Goal: Task Accomplishment & Management: Complete application form

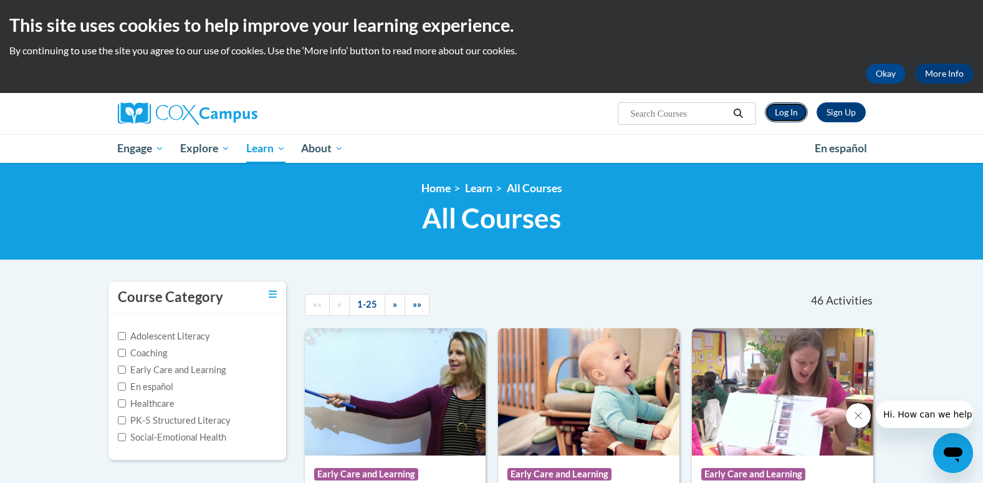
click at [787, 115] on link "Log In" at bounding box center [786, 112] width 43 height 20
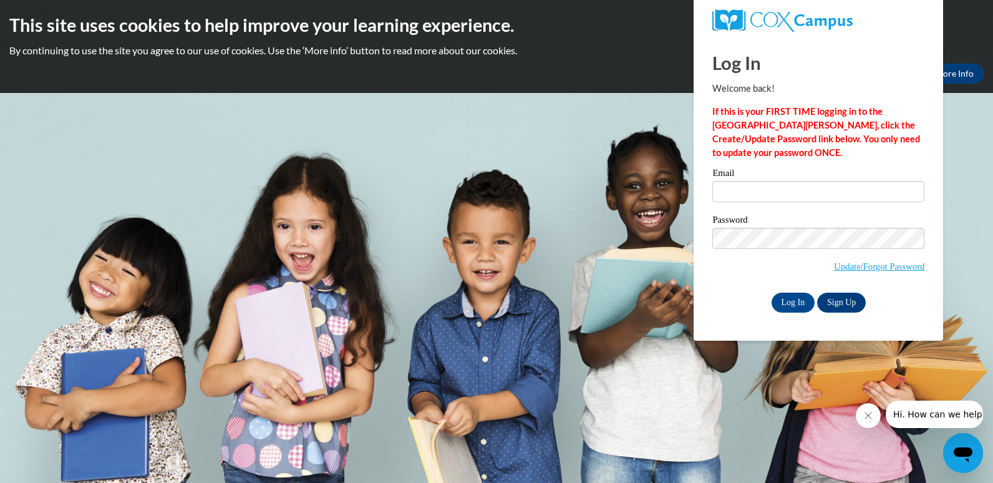
click at [736, 177] on label "Email" at bounding box center [818, 174] width 212 height 12
click at [736, 181] on input "Email" at bounding box center [818, 191] width 212 height 21
click at [739, 184] on input "Email" at bounding box center [818, 191] width 212 height 21
type input "dr.tiffanyhenderson@gmail.com"
click at [779, 297] on input "Log In" at bounding box center [793, 302] width 44 height 20
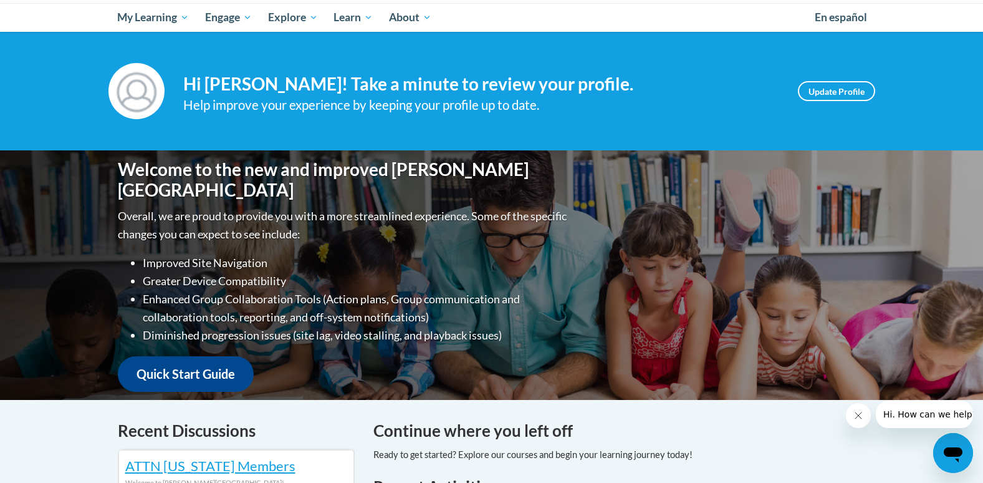
scroll to position [125, 0]
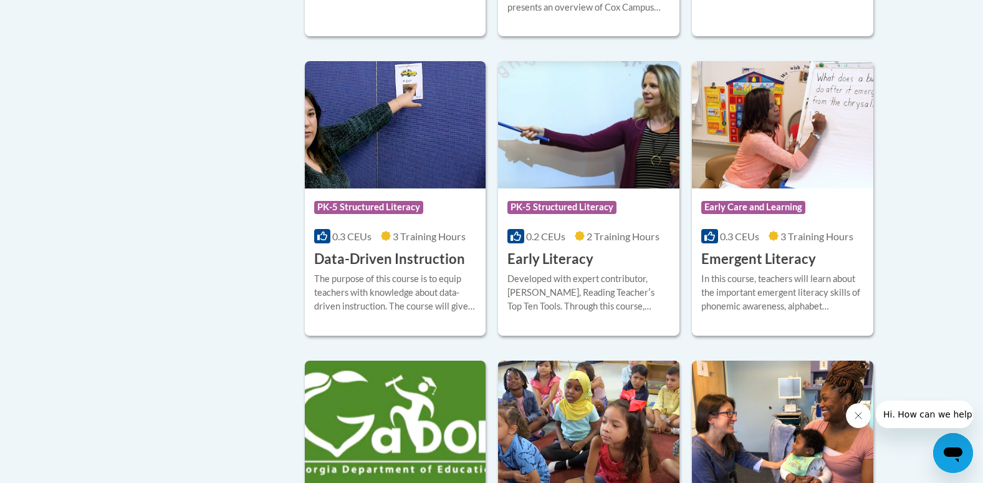
scroll to position [1309, 0]
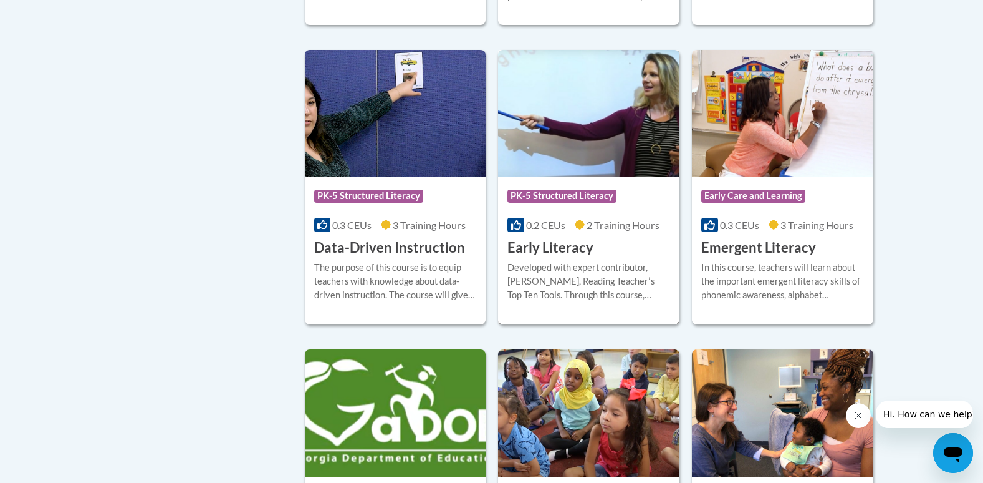
click at [597, 283] on div "Developed with expert contributor, Dr. Deborah Glaser, Reading Teacherʹs Top Te…" at bounding box center [588, 281] width 163 height 41
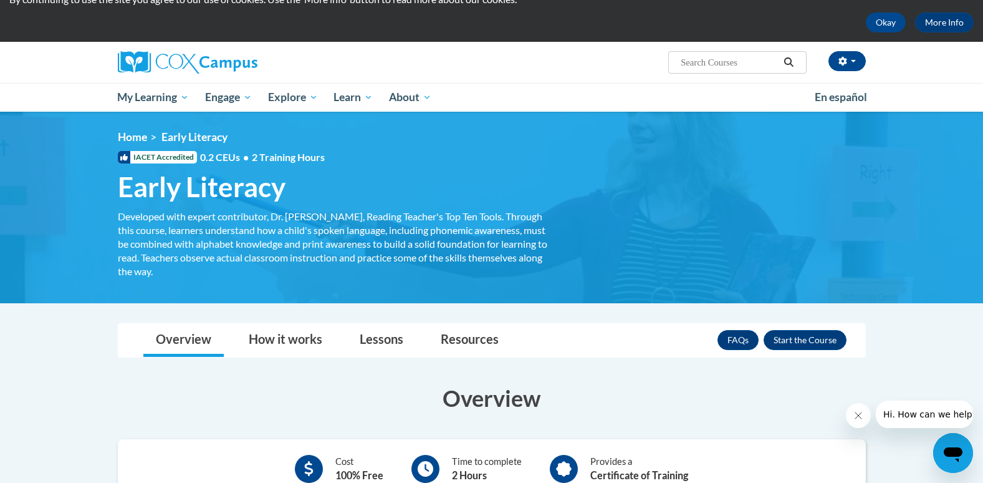
scroll to position [125, 0]
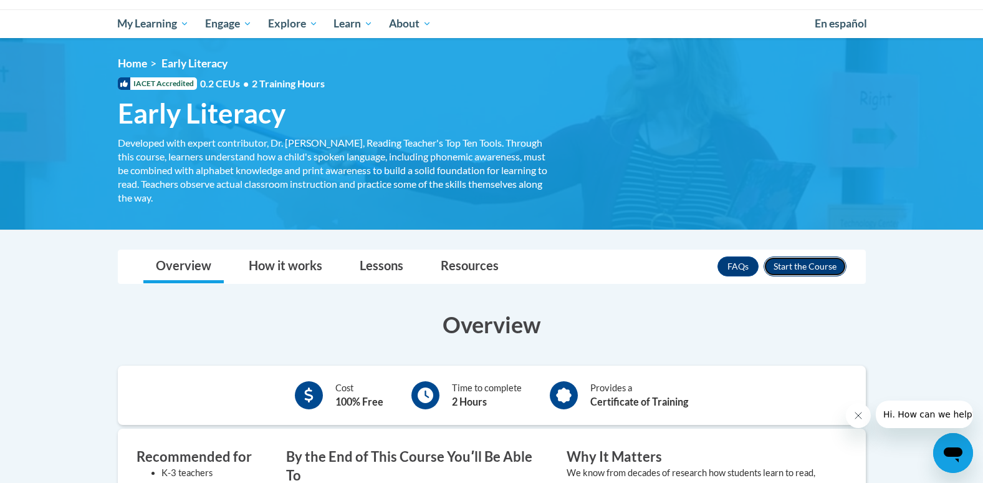
click at [795, 271] on button "Enroll" at bounding box center [805, 266] width 83 height 20
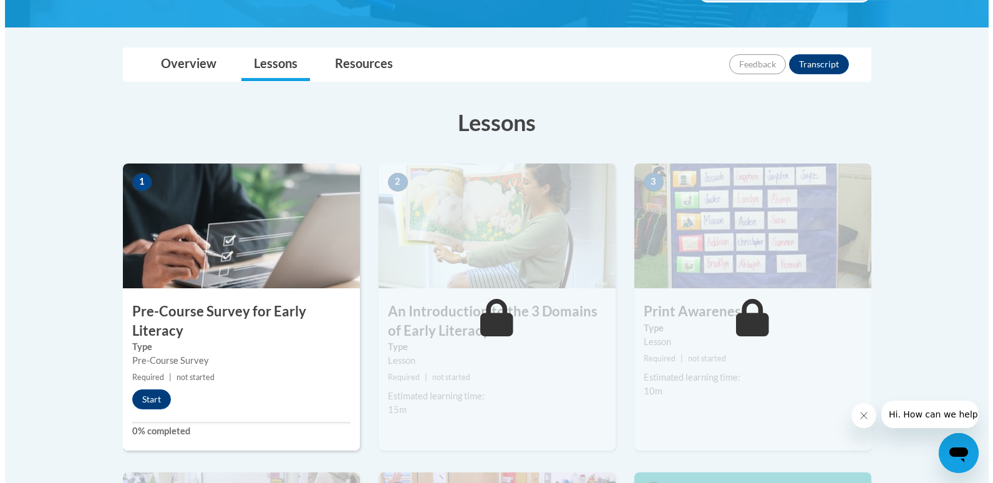
scroll to position [312, 0]
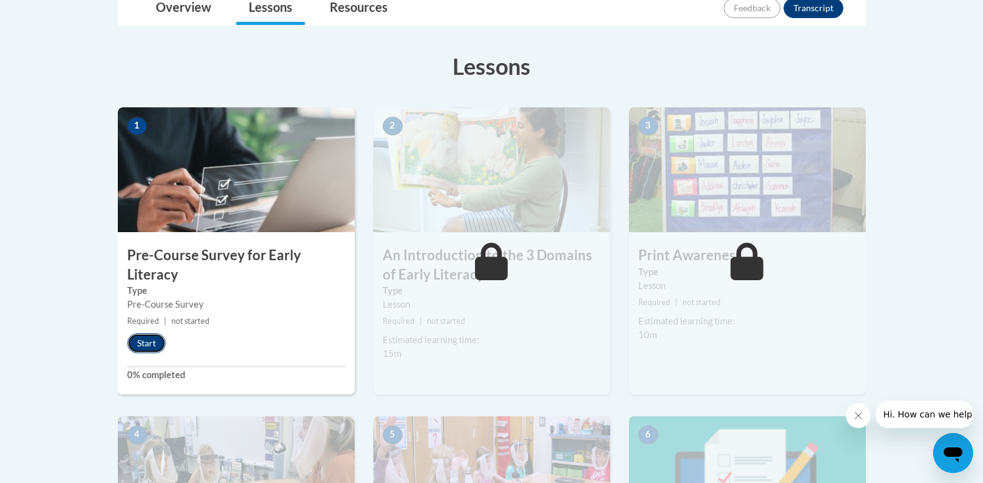
click at [147, 344] on button "Start" at bounding box center [146, 343] width 39 height 20
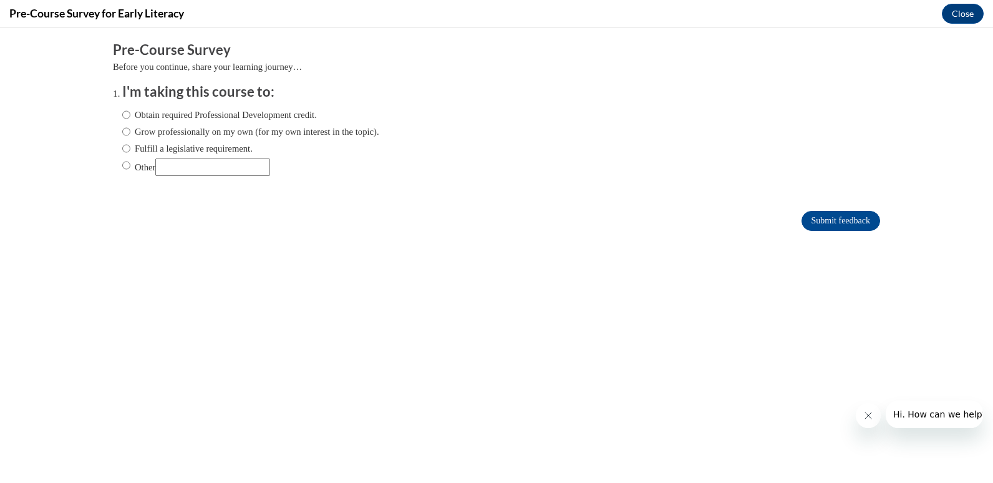
scroll to position [0, 0]
click at [127, 165] on label "Other" at bounding box center [196, 166] width 148 height 17
click at [127, 165] on input "Other" at bounding box center [126, 165] width 8 height 14
radio input "true"
click at [188, 168] on input "Other" at bounding box center [212, 166] width 115 height 17
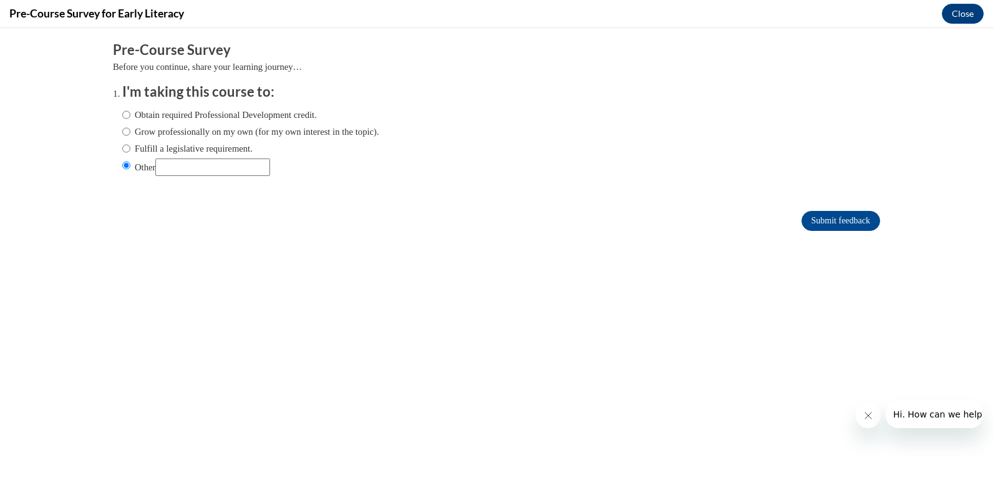
click at [188, 168] on input "Other" at bounding box center [212, 166] width 115 height 17
type input "For a graduate course I am taking"
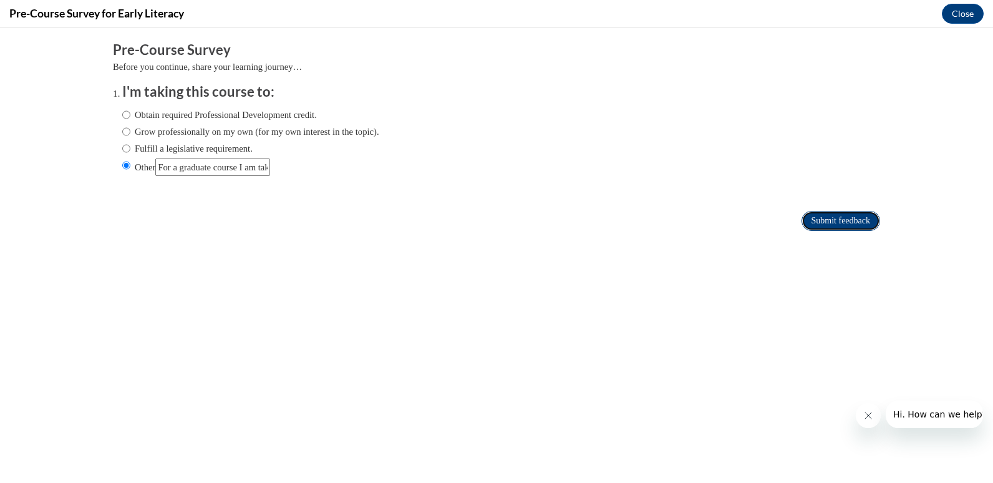
click at [822, 222] on input "Submit feedback" at bounding box center [840, 221] width 79 height 20
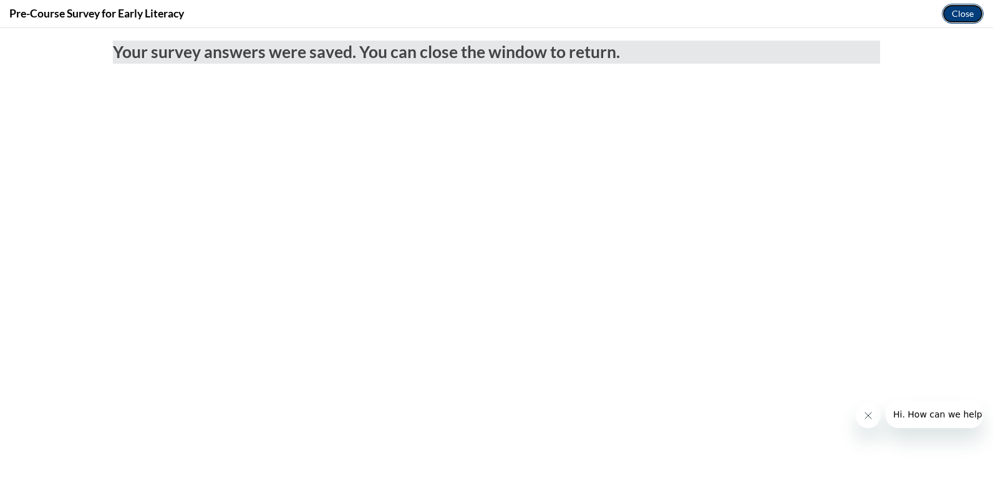
click at [969, 13] on button "Close" at bounding box center [962, 14] width 42 height 20
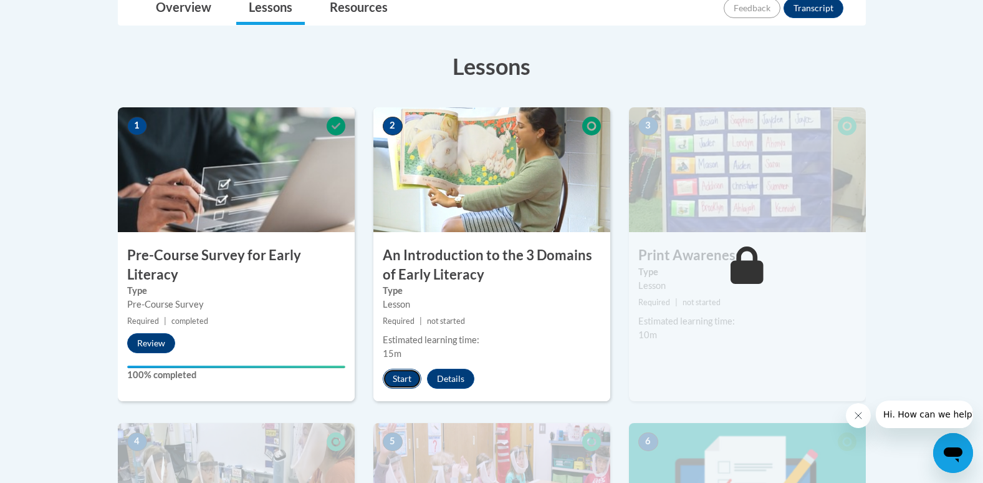
click at [410, 385] on button "Start" at bounding box center [402, 378] width 39 height 20
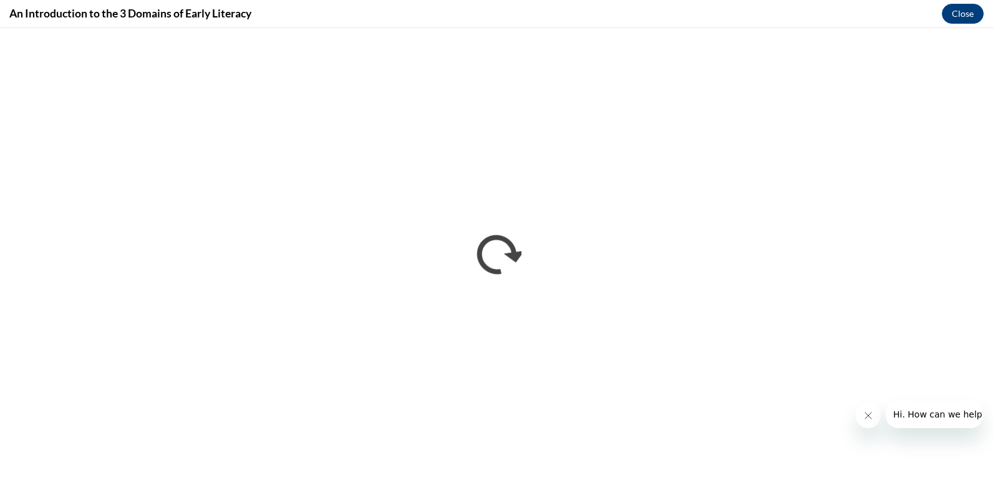
click at [862, 417] on icon "Close message from company" at bounding box center [867, 415] width 10 height 10
